Goal: Task Accomplishment & Management: Use online tool/utility

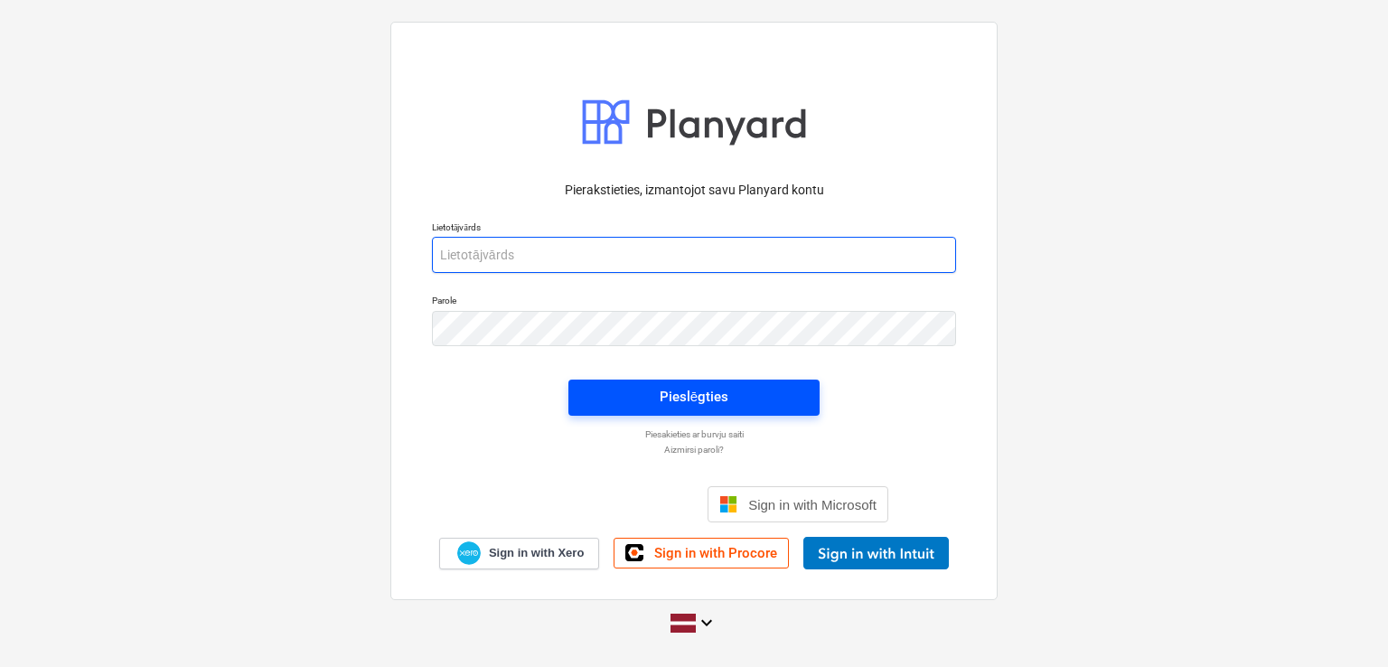
type input "[PERSON_NAME][EMAIL_ADDRESS][DOMAIN_NAME]"
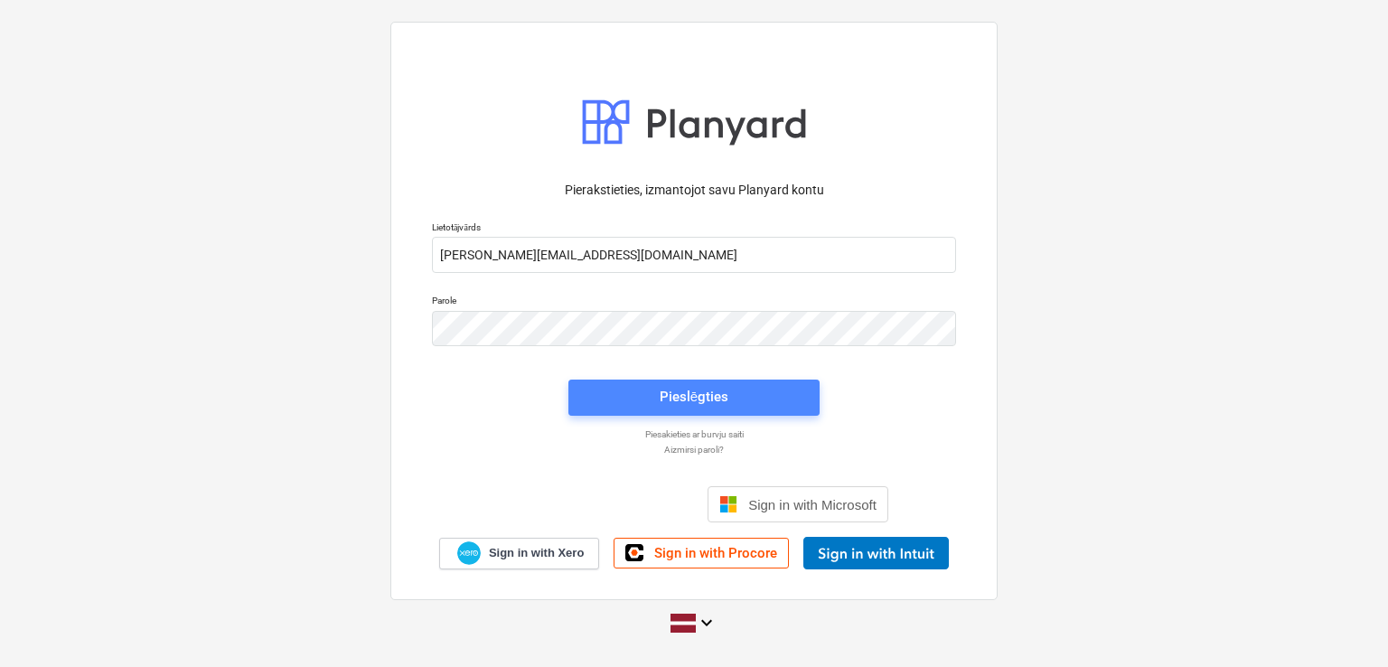
click at [677, 406] on div "Pieslēgties" at bounding box center [694, 396] width 69 height 23
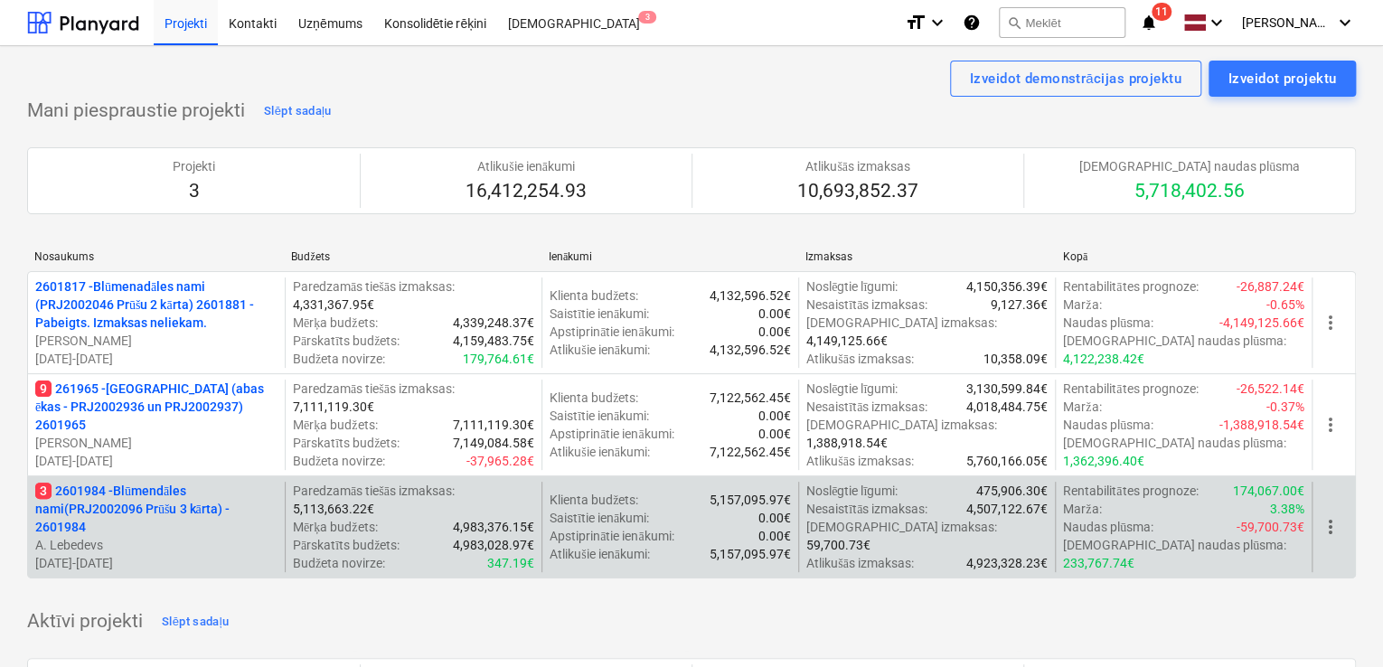
click at [143, 511] on p "3 2601984 - Blūmendāles nami(PRJ2002096 Prūšu 3 kārta) - 2601984" at bounding box center [156, 509] width 242 height 54
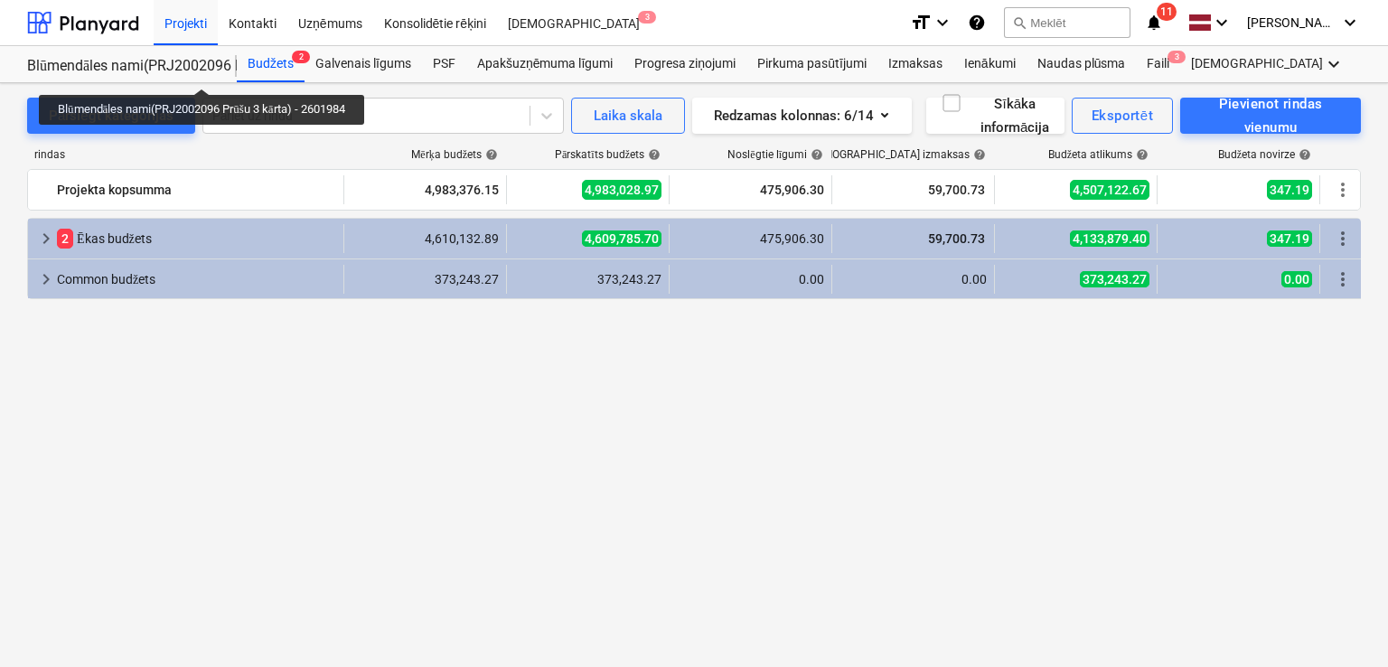
click at [208, 72] on div "Blūmendāles nami(PRJ2002096 Prūšu 3 kārta) - 2601984" at bounding box center [121, 66] width 188 height 19
